Goal: Transaction & Acquisition: Register for event/course

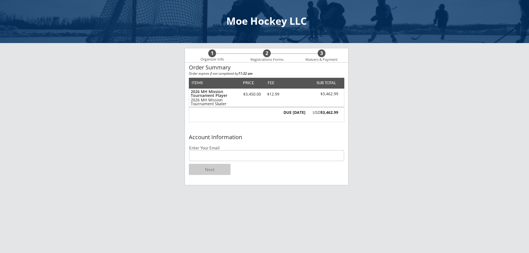
click at [226, 155] on input "email" at bounding box center [266, 155] width 155 height 11
type input "[EMAIL_ADDRESS][DOMAIN_NAME]"
click at [206, 172] on button "Next" at bounding box center [210, 169] width 42 height 11
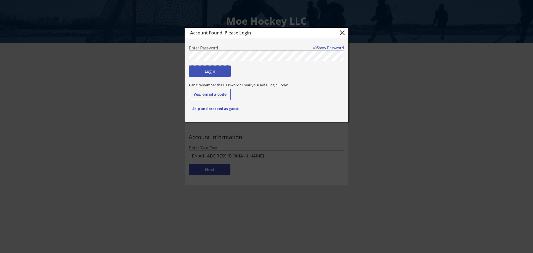
click at [207, 71] on button "Login" at bounding box center [210, 71] width 42 height 11
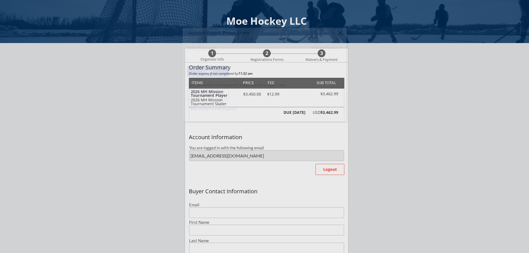
type input "[EMAIL_ADDRESS][DOMAIN_NAME]"
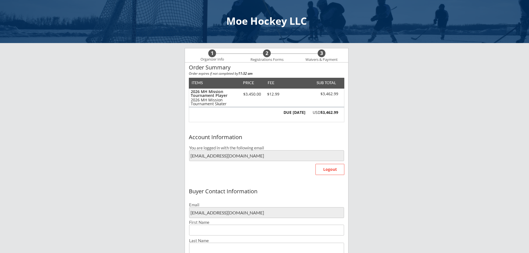
type input "[PERSON_NAME]"
type input "[PHONE_NUMBER]"
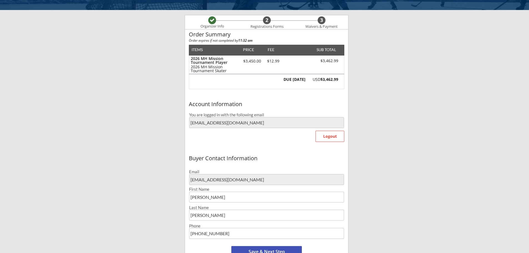
scroll to position [111, 0]
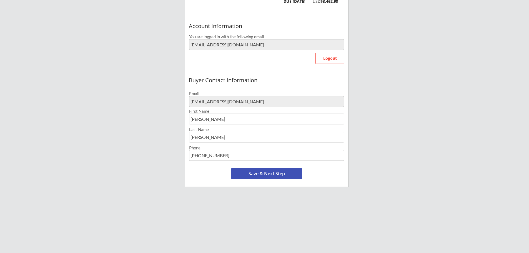
click at [265, 175] on button "Save & Next Step" at bounding box center [266, 173] width 71 height 11
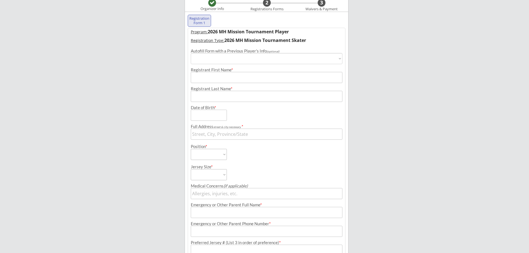
scroll to position [43, 0]
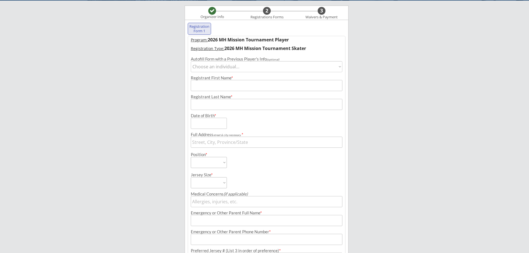
click at [240, 67] on select "Choose an individual... [PERSON_NAME] [PERSON_NAME]" at bounding box center [267, 66] width 152 height 11
select select ""1348695171700984260__LOOKUP__1723773448626x577308373411692500""
click at [191, 61] on select "Choose an individual... [PERSON_NAME] [PERSON_NAME]" at bounding box center [267, 66] width 152 height 11
type input "[PERSON_NAME]"
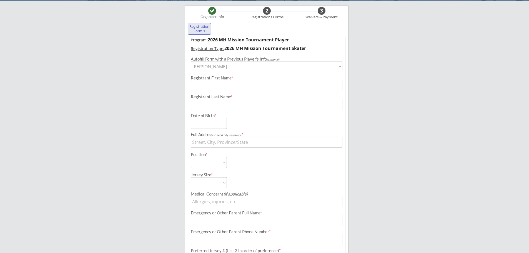
type input "[DATE]"
type input "[STREET_ADDRESS]"
select select ""Forward""
select select ""Youth Large/XL""
type input "[PERSON_NAME]"
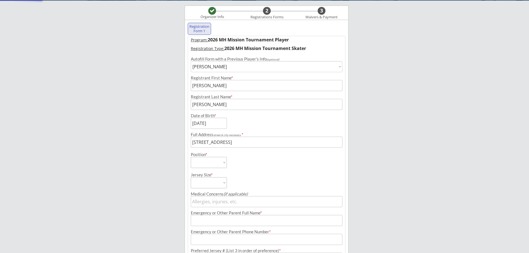
type input "[PHONE_NUMBER]"
click at [218, 123] on input "input" at bounding box center [209, 123] width 36 height 11
type input "[DATE]"
click at [384, 98] on div "Moe Hockey LLC Organizer Info 2 Registrations Forms 3 Waivers & Payment Registr…" at bounding box center [264, 144] width 529 height 374
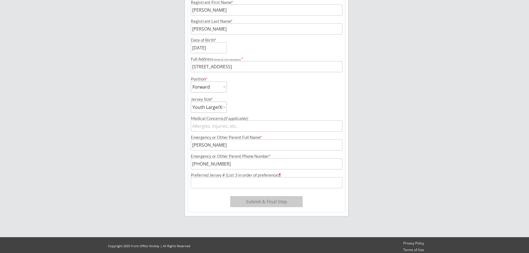
scroll to position [121, 0]
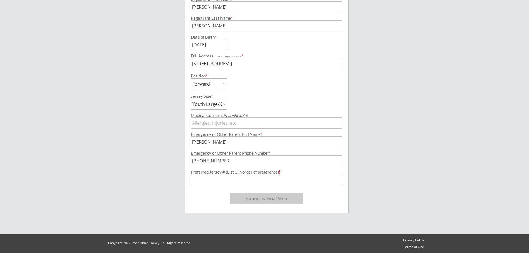
click at [237, 125] on input "input" at bounding box center [267, 123] width 152 height 11
click at [203, 178] on input "input" at bounding box center [267, 179] width 152 height 11
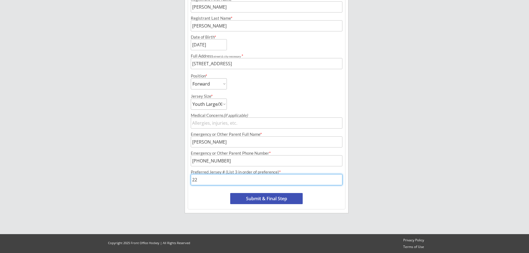
type input "22"
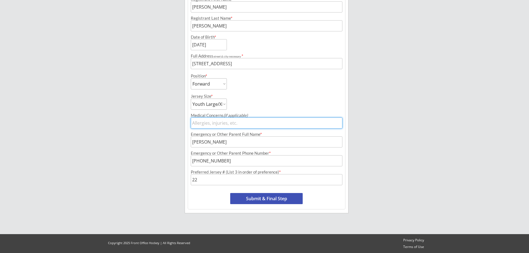
click at [221, 124] on input "input" at bounding box center [267, 123] width 152 height 11
type input "Mild sports [MEDICAL_DATA]"
drag, startPoint x: 238, startPoint y: 122, endPoint x: 178, endPoint y: 112, distance: 61.1
click at [180, 117] on div "Moe Hockey LLC Organizer Info 2 Registrations Forms 3 Waivers & Payment Registr…" at bounding box center [264, 66] width 529 height 374
click at [424, 113] on div "Moe Hockey LLC Organizer Info 2 Registrations Forms 3 Waivers & Payment Registr…" at bounding box center [264, 66] width 529 height 374
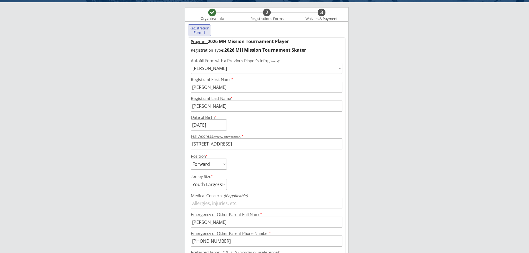
scroll to position [38, 0]
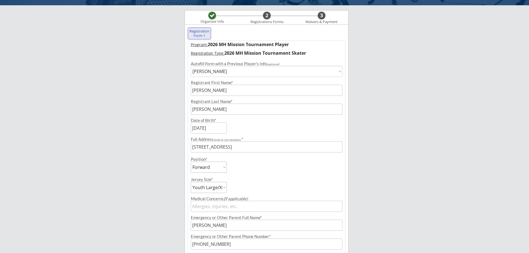
click at [216, 69] on select "Choose an individual... [PERSON_NAME] [PERSON_NAME]" at bounding box center [267, 71] width 152 height 11
select select ""1348695171700984260__LOOKUP__1724678942372x186872555072126980""
click at [191, 66] on select "Choose an individual... [PERSON_NAME] [PERSON_NAME]" at bounding box center [267, 71] width 152 height 11
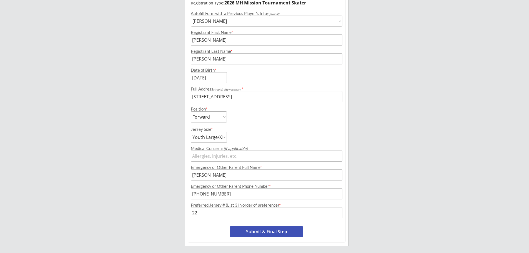
scroll to position [93, 0]
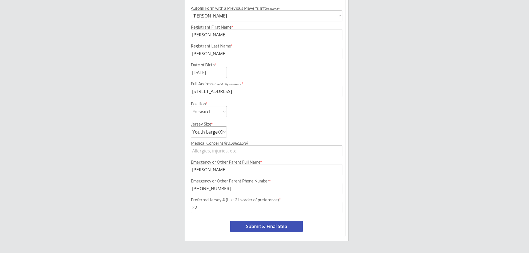
click at [224, 209] on input "input" at bounding box center [267, 207] width 152 height 11
type input "22, 17, 7"
click at [268, 229] on button "Submit & Final Step" at bounding box center [266, 226] width 73 height 11
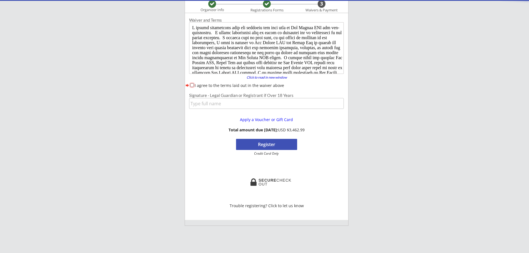
scroll to position [0, 0]
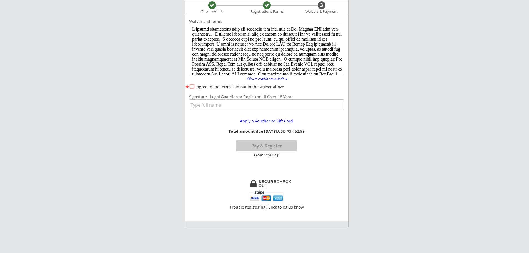
click at [190, 86] on div "I agree to the terms laid out in the waiver above" at bounding box center [266, 87] width 155 height 6
click at [192, 86] on input "I agree to the terms laid out in the waiver above" at bounding box center [192, 87] width 4 height 4
checkbox input "true"
click at [211, 104] on input "input" at bounding box center [266, 104] width 155 height 11
type input "[PERSON_NAME]"
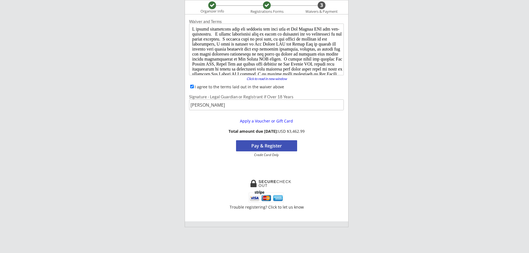
click at [280, 145] on button "Pay & Register" at bounding box center [266, 145] width 61 height 11
